Goal: Task Accomplishment & Management: Manage account settings

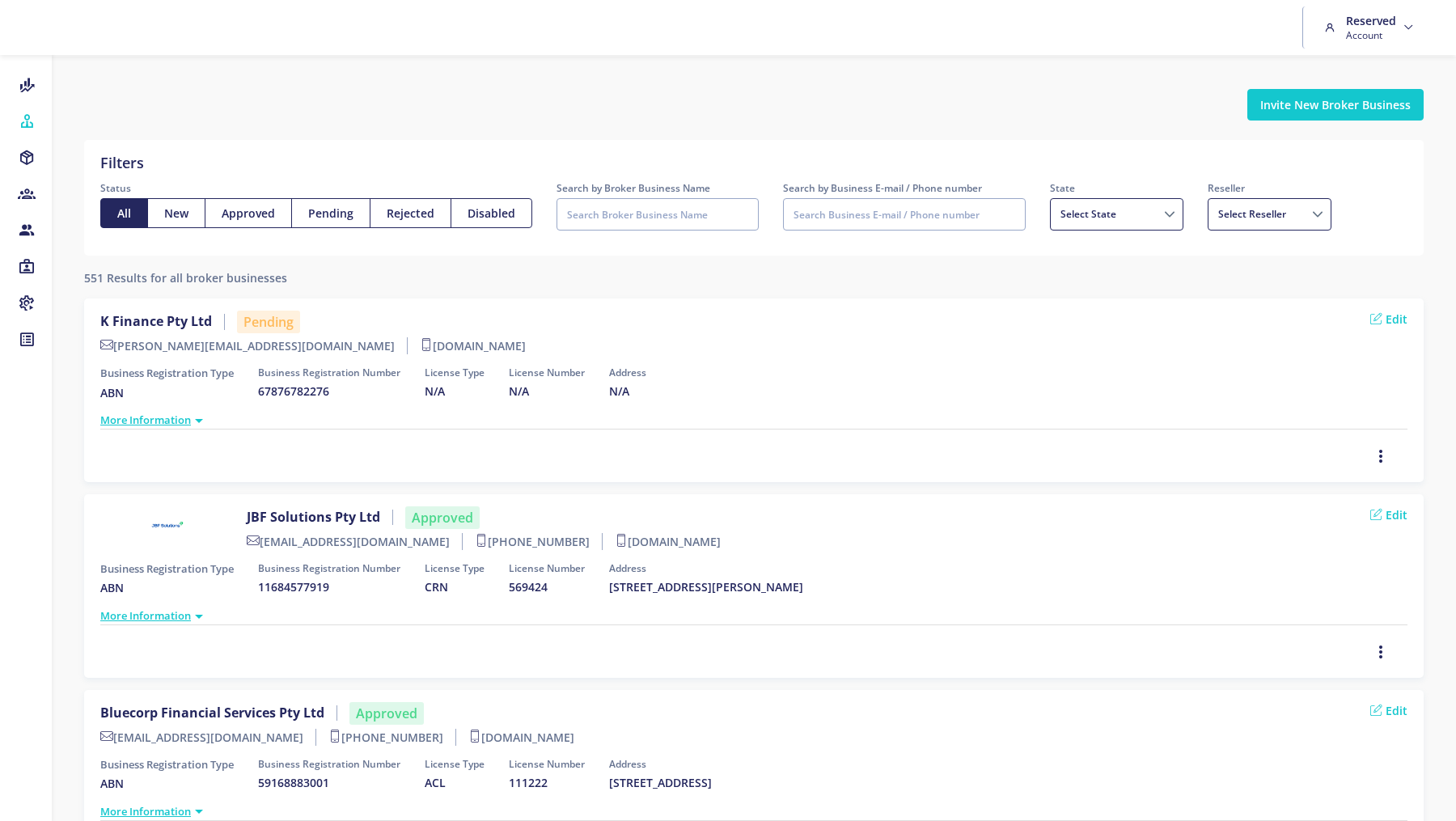
select select
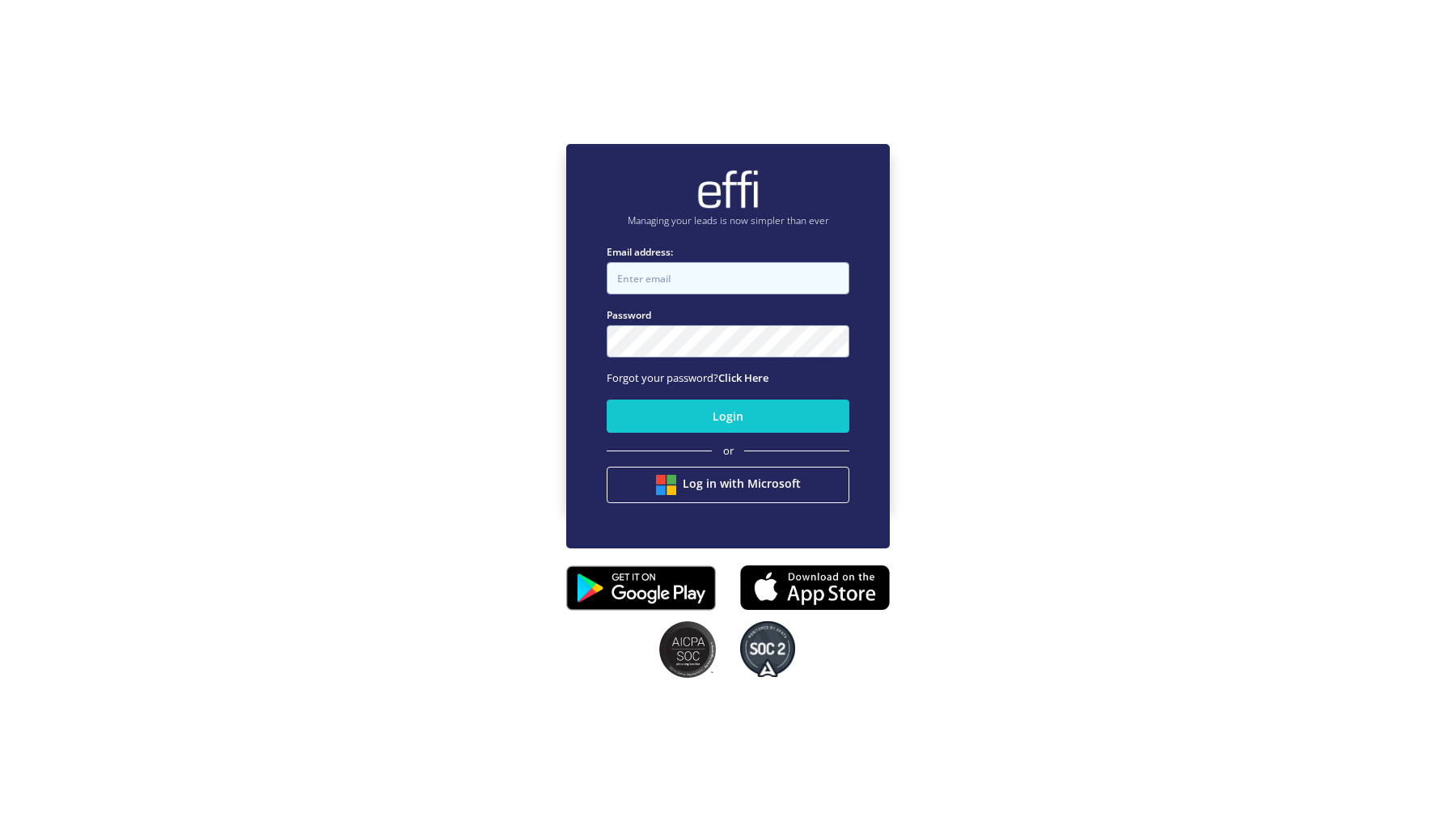
type input "Infinity@effi.com.au"
click at [754, 380] on link "Click Here" at bounding box center [743, 377] width 50 height 14
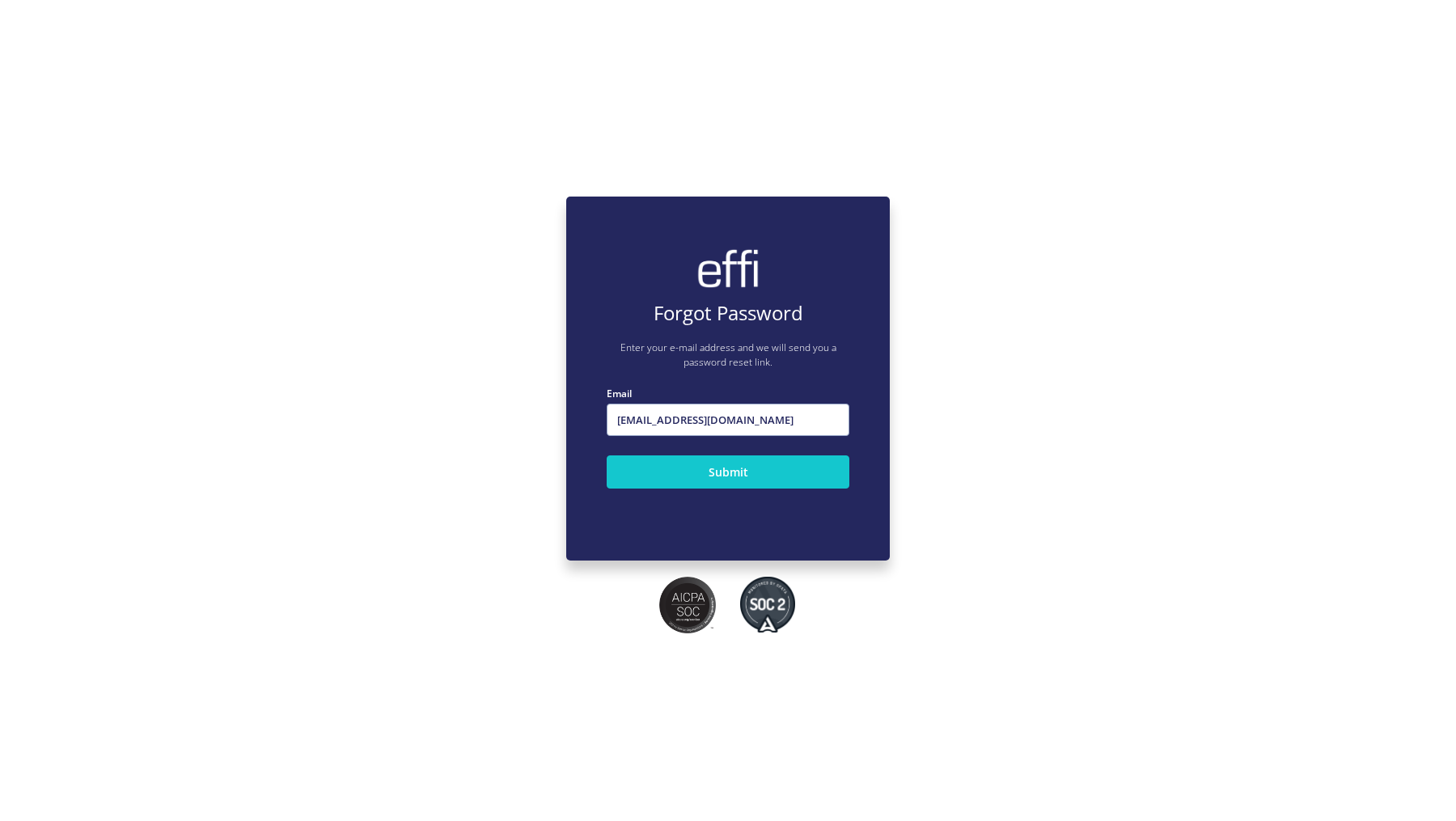
click at [682, 421] on input "Infinity@effi.com.au" at bounding box center [728, 420] width 243 height 33
type input "[PERSON_NAME][EMAIL_ADDRESS][DOMAIN_NAME]"
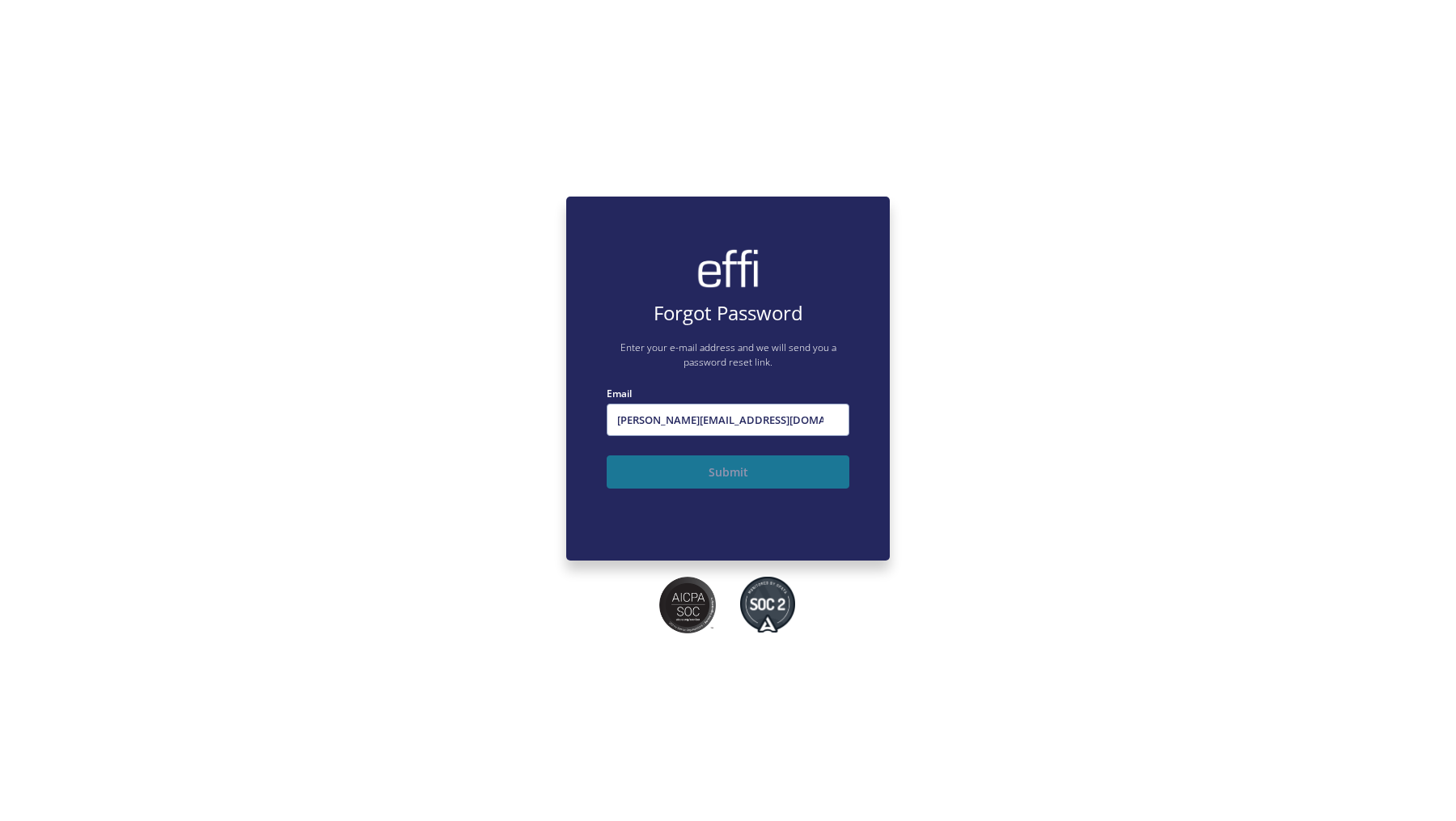
click at [659, 469] on button "Submit" at bounding box center [728, 471] width 243 height 34
